Goal: Navigation & Orientation: Find specific page/section

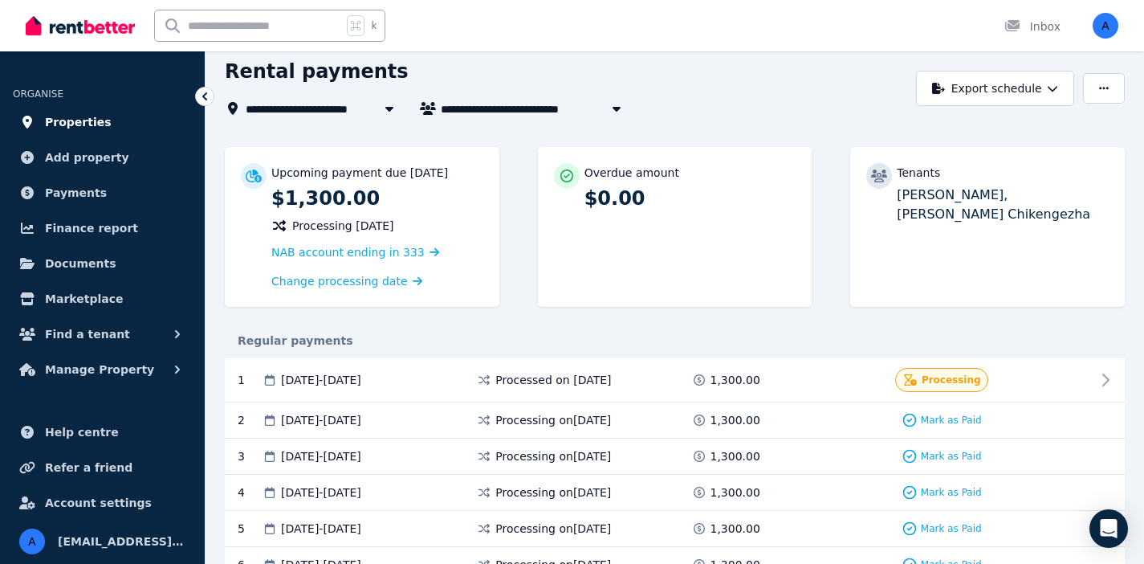
click at [89, 121] on span "Properties" at bounding box center [78, 121] width 67 height 19
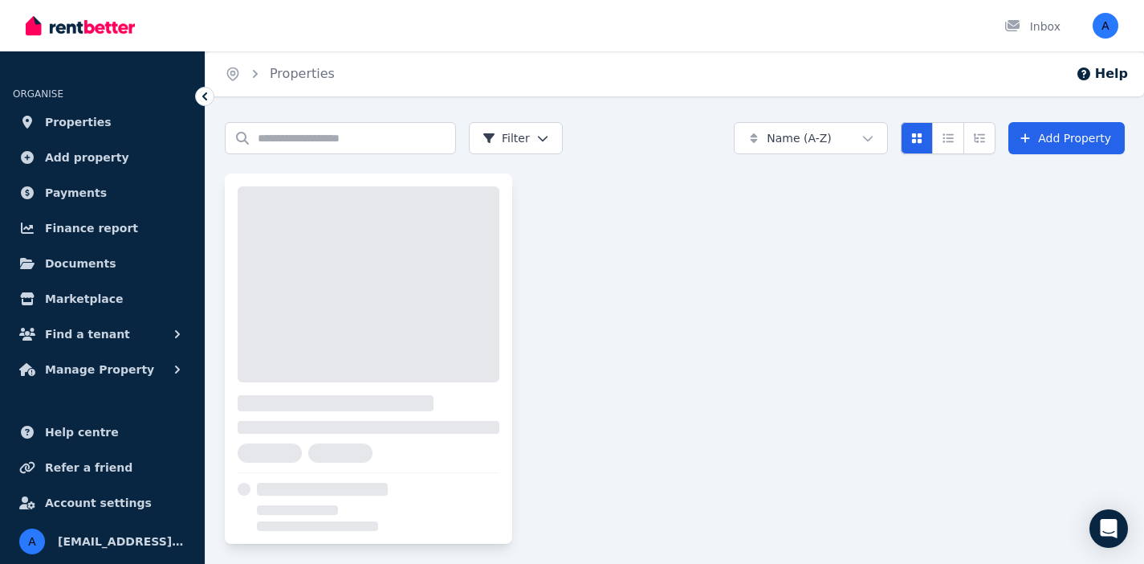
click at [386, 287] on div at bounding box center [369, 284] width 262 height 196
click at [131, 368] on span "Manage Property" at bounding box center [99, 369] width 109 height 19
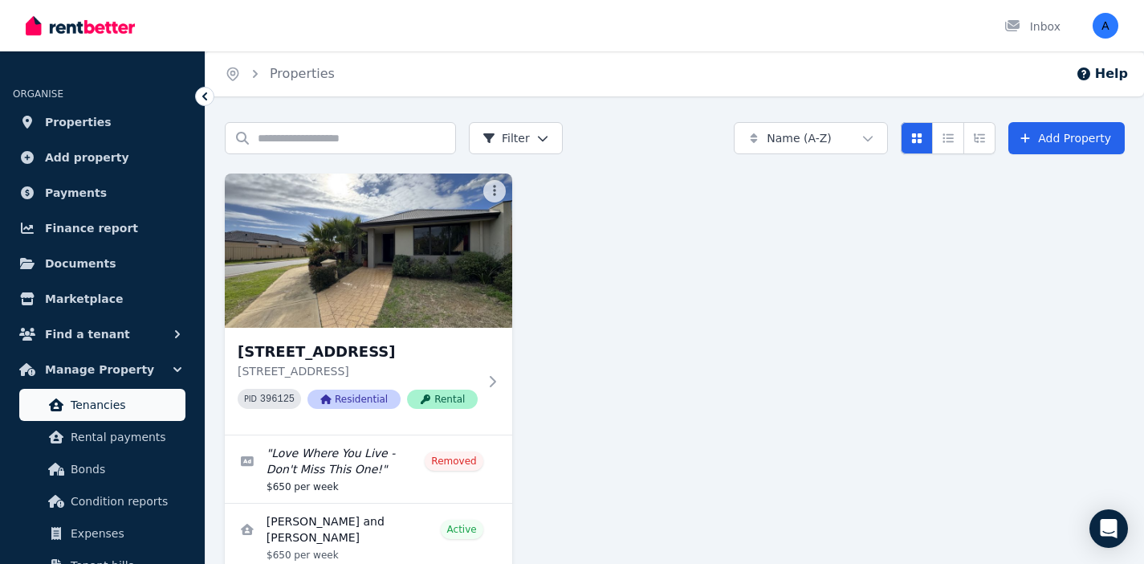
click at [114, 407] on span "Tenancies" at bounding box center [125, 404] width 108 height 19
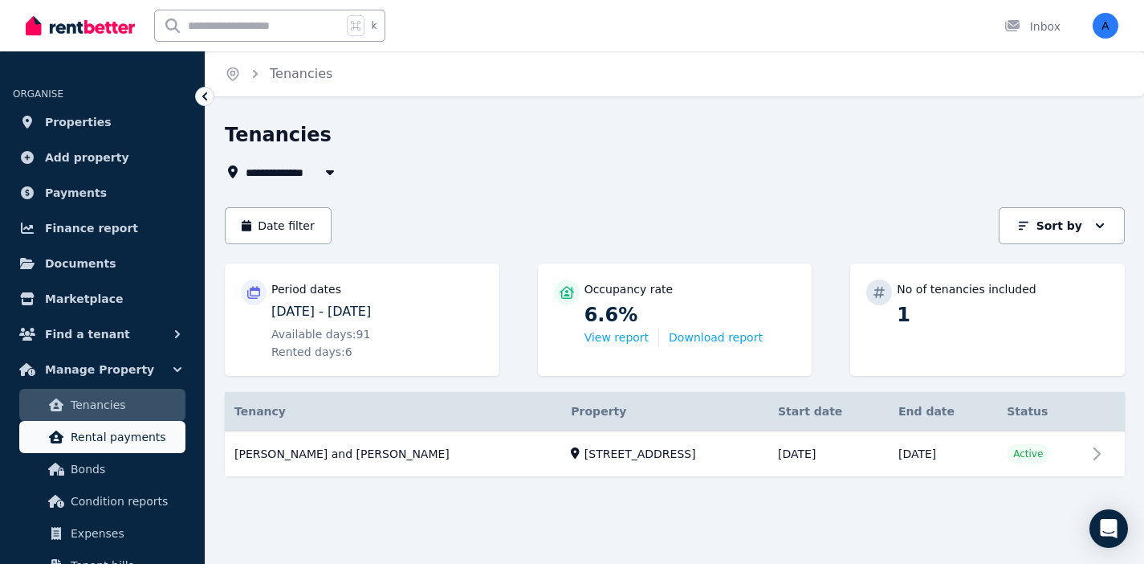
click at [112, 443] on span "Rental payments" at bounding box center [125, 436] width 108 height 19
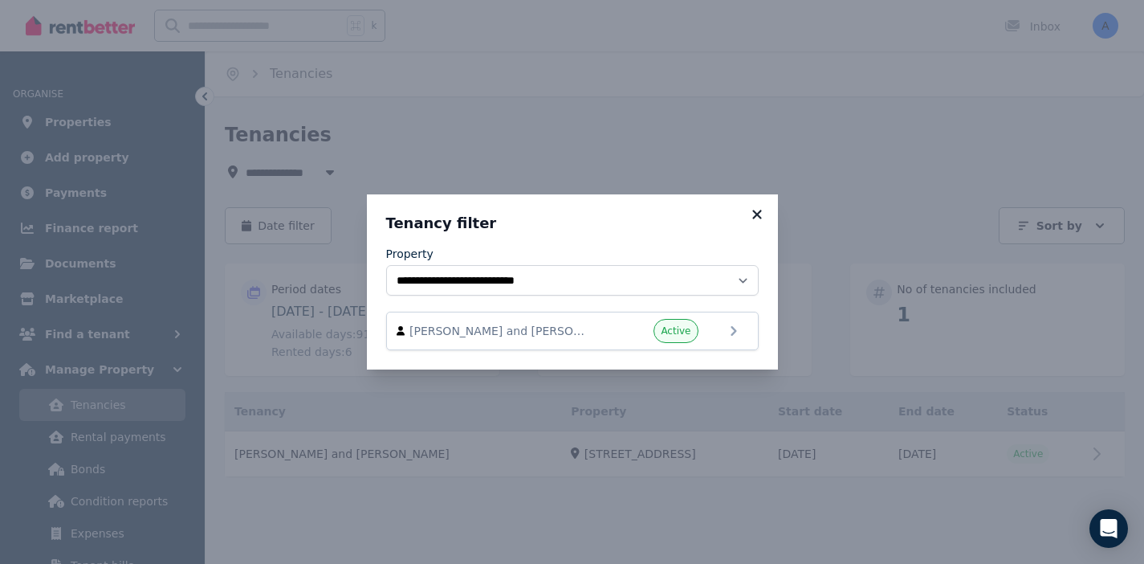
click at [760, 219] on icon at bounding box center [757, 214] width 16 height 14
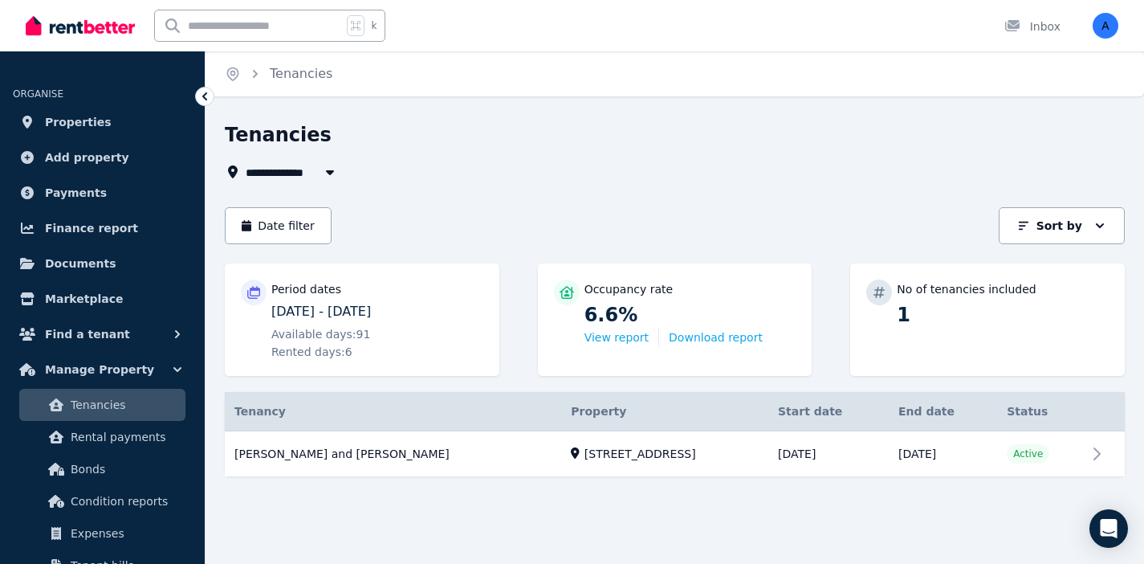
click at [149, 400] on span "Tenancies" at bounding box center [125, 404] width 108 height 19
click at [614, 334] on button "View report" at bounding box center [616, 337] width 64 height 16
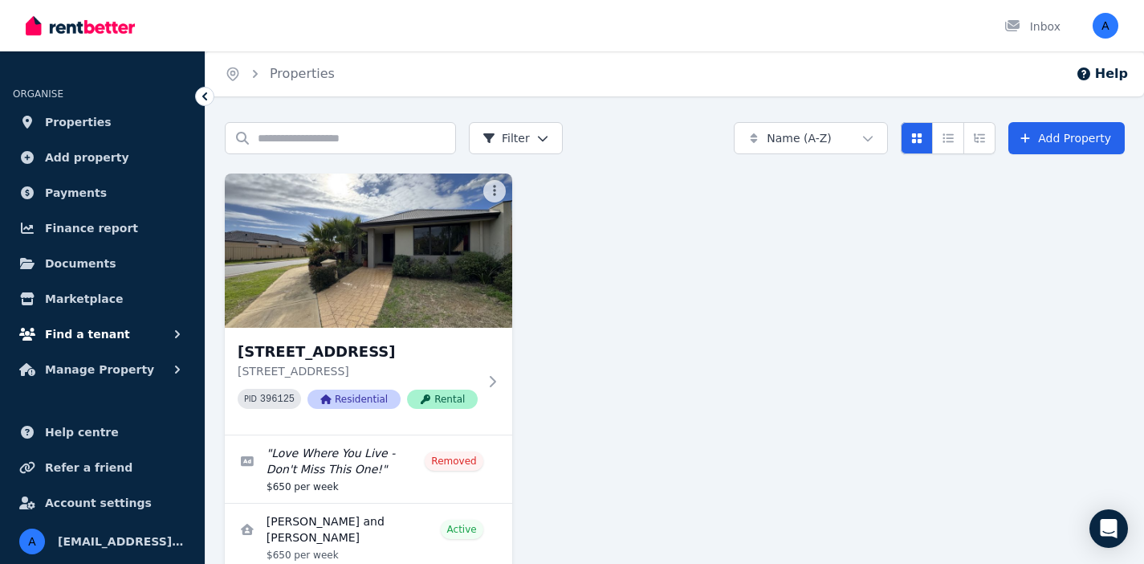
click at [138, 340] on button "Find a tenant" at bounding box center [102, 334] width 179 height 32
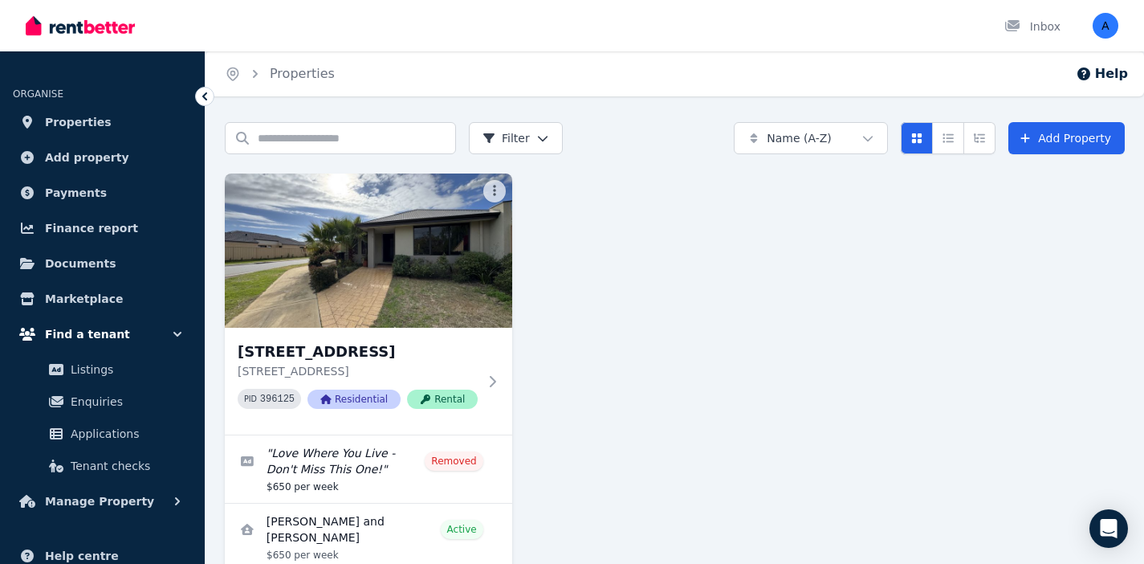
click at [87, 328] on span "Find a tenant" at bounding box center [87, 333] width 85 height 19
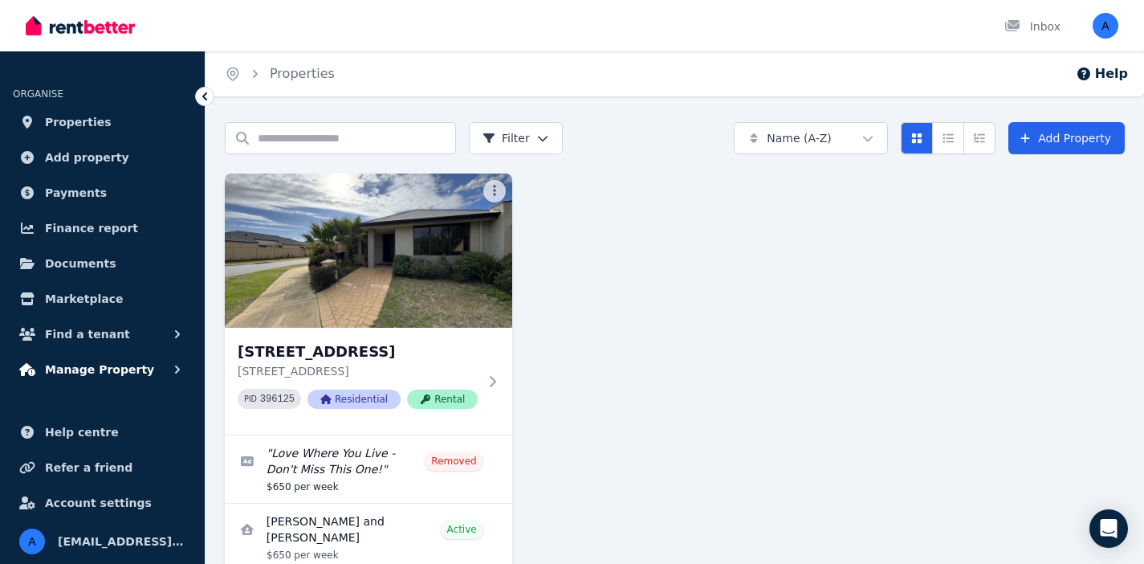
click at [141, 376] on button "Manage Property" at bounding box center [102, 369] width 179 height 32
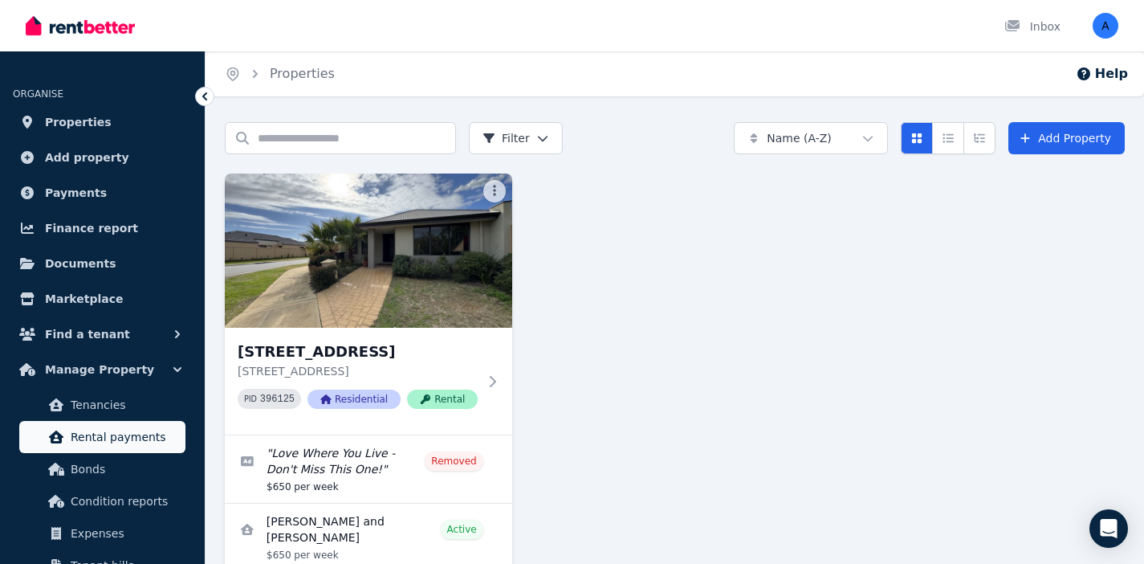
click at [90, 446] on span "Rental payments" at bounding box center [125, 436] width 108 height 19
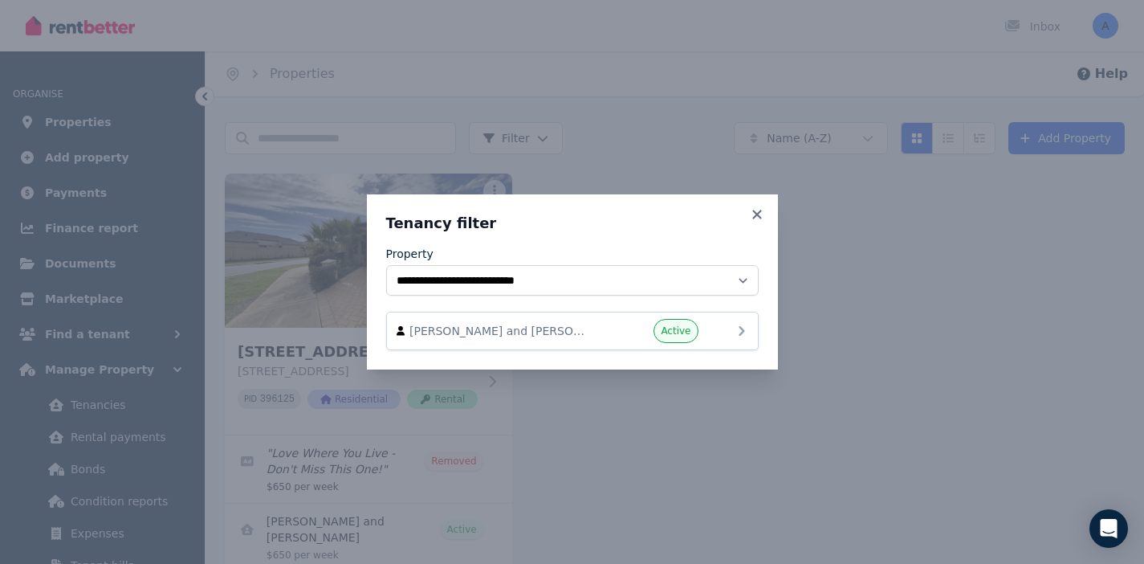
click at [608, 319] on div "Active" at bounding box center [650, 331] width 96 height 24
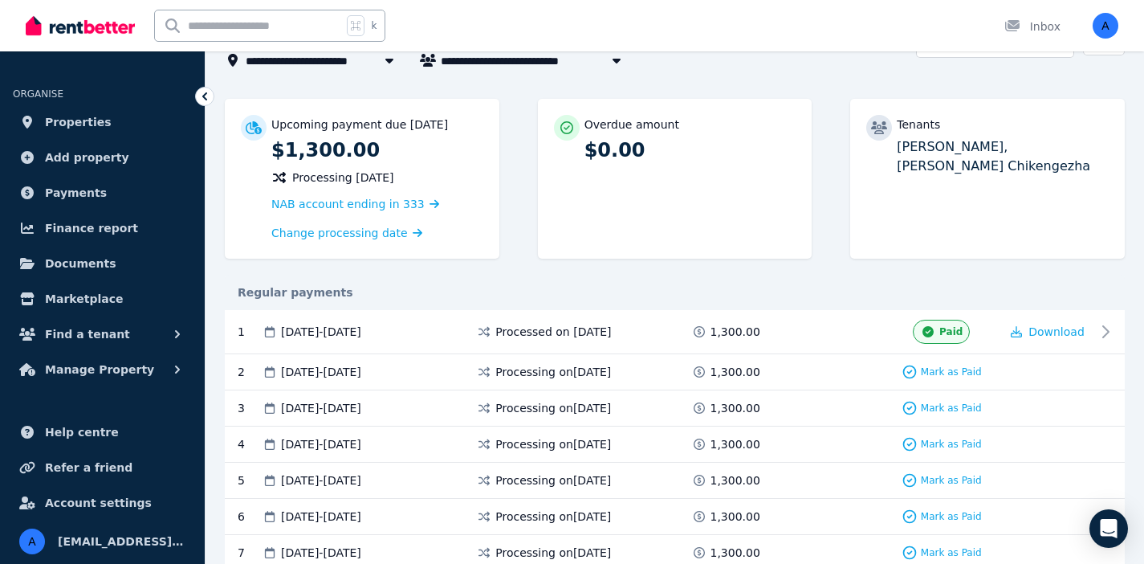
scroll to position [112, 0]
click at [85, 376] on span "Manage Property" at bounding box center [99, 369] width 109 height 19
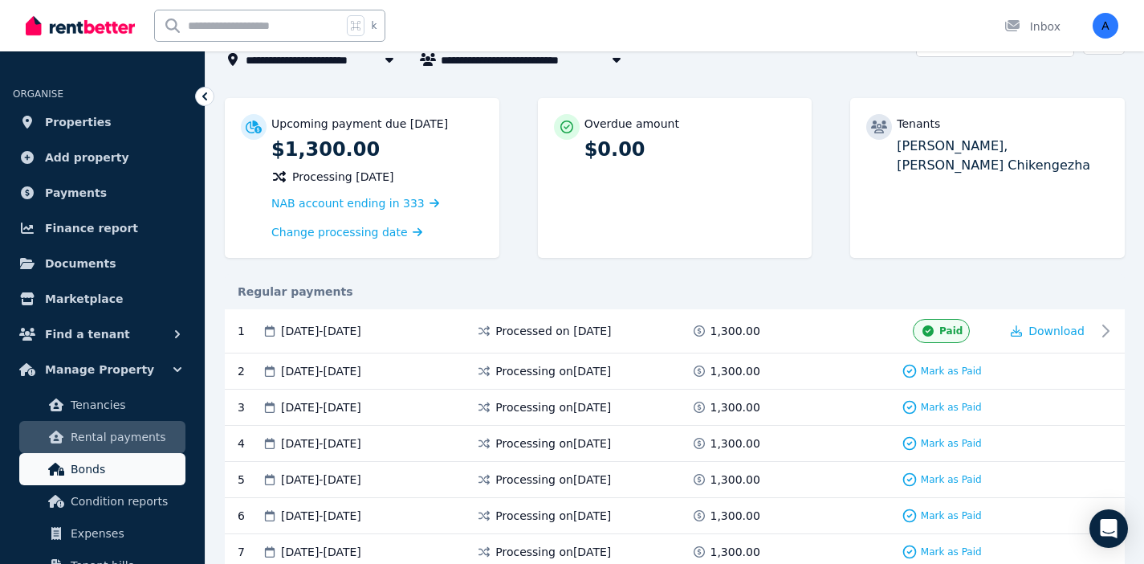
click at [112, 476] on span "Bonds" at bounding box center [125, 468] width 108 height 19
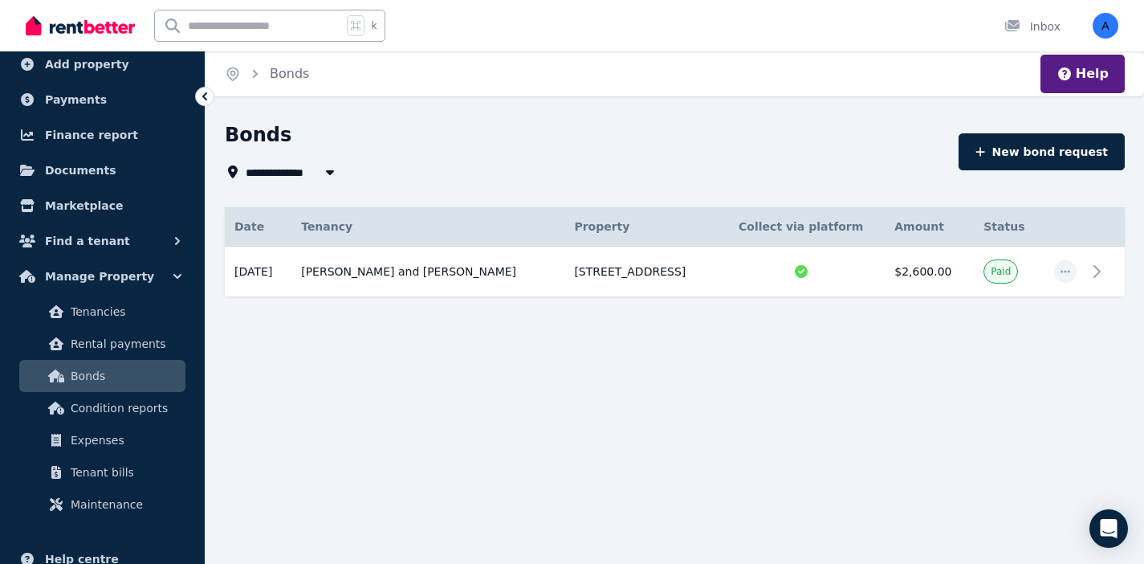
scroll to position [94, 0]
click at [104, 436] on span "Expenses" at bounding box center [125, 438] width 108 height 19
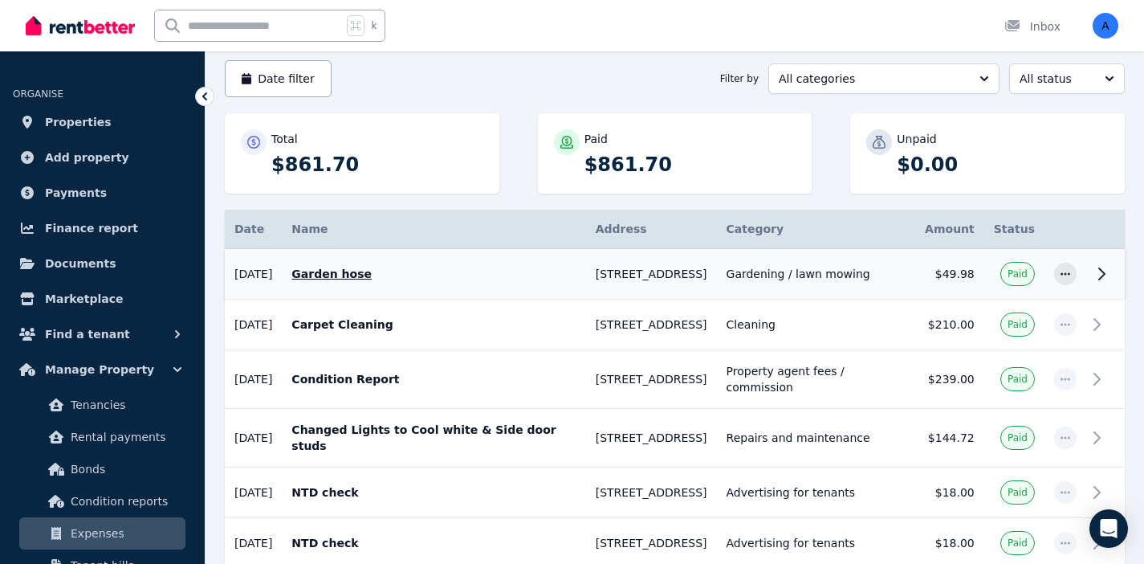
scroll to position [161, 0]
